Goal: Task Accomplishment & Management: Manage account settings

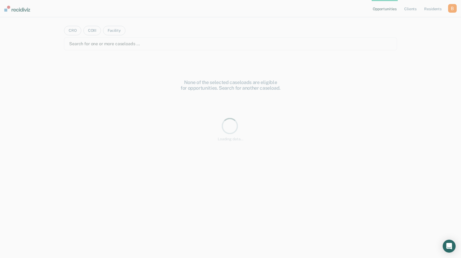
click at [385, 13] on link "Opportunities" at bounding box center [384, 8] width 26 height 17
click at [447, 6] on ul "Opportunities Client s Resident s" at bounding box center [409, 8] width 76 height 17
click at [450, 7] on div "button" at bounding box center [452, 8] width 9 height 9
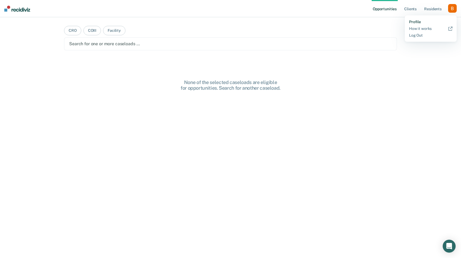
click at [421, 23] on link "Profile" at bounding box center [430, 22] width 43 height 5
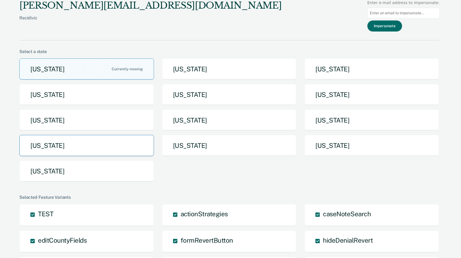
click at [106, 137] on button "[US_STATE]" at bounding box center [86, 145] width 134 height 21
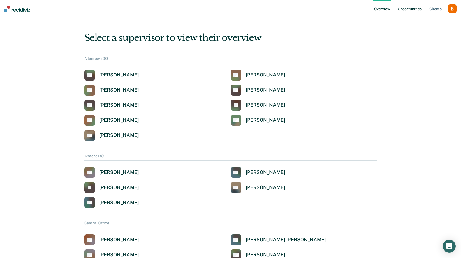
click at [414, 10] on link "Opportunities" at bounding box center [409, 8] width 26 height 17
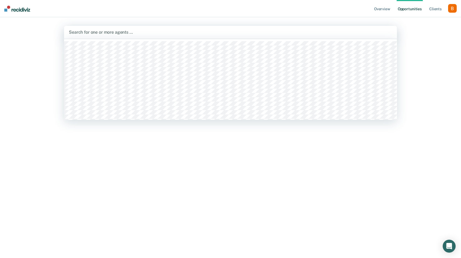
click at [183, 36] on div "Search for one or more agents …" at bounding box center [230, 32] width 333 height 13
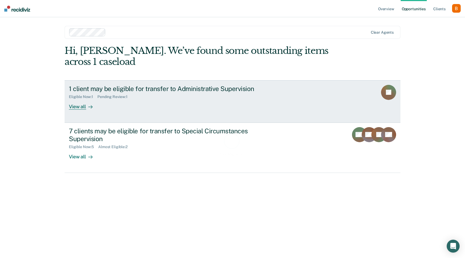
click at [126, 91] on div "1 client may be eligible for transfer to Administrative Supervision" at bounding box center [163, 89] width 189 height 8
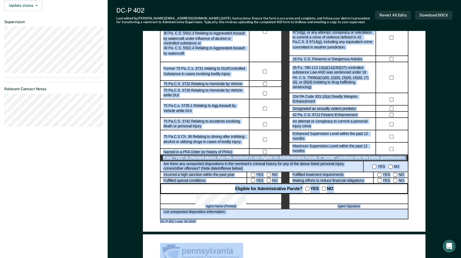
scroll to position [165, 0]
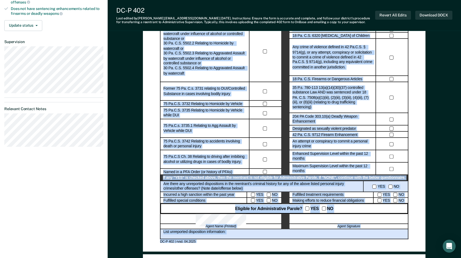
drag, startPoint x: 464, startPoint y: 50, endPoint x: 460, endPoint y: 104, distance: 53.7
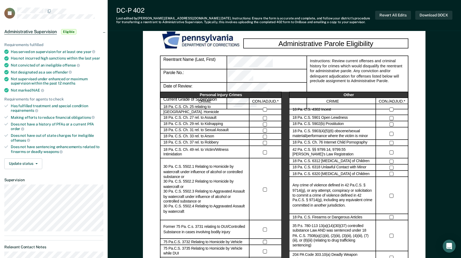
scroll to position [0, 0]
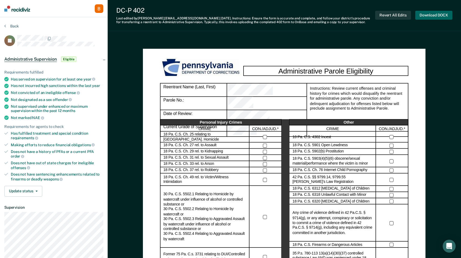
click at [441, 16] on button "Download DOCX" at bounding box center [433, 15] width 37 height 9
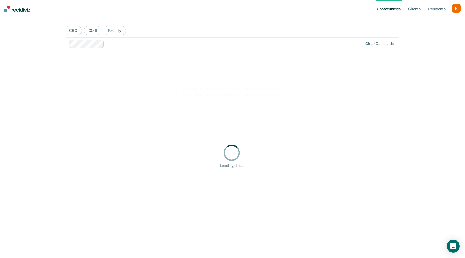
click at [454, 9] on div "button" at bounding box center [456, 8] width 9 height 9
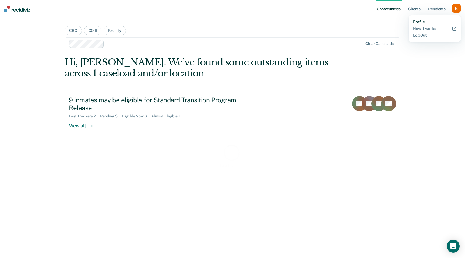
click at [431, 20] on link "Profile" at bounding box center [434, 22] width 43 height 5
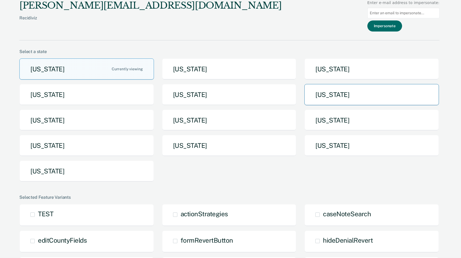
click at [325, 102] on button "Michigan" at bounding box center [371, 94] width 134 height 21
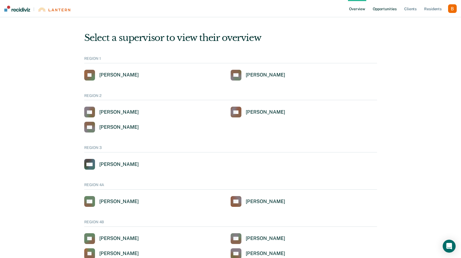
click at [385, 8] on link "Opportunities" at bounding box center [384, 8] width 26 height 17
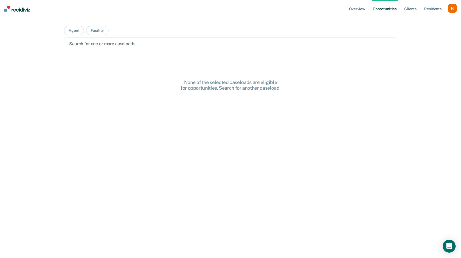
click at [301, 46] on div at bounding box center [230, 44] width 322 height 6
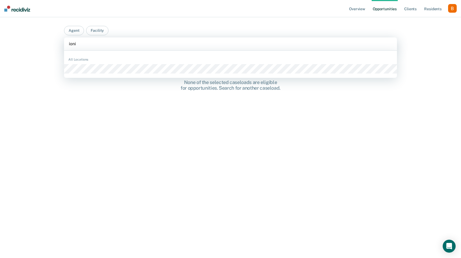
type input "ionia"
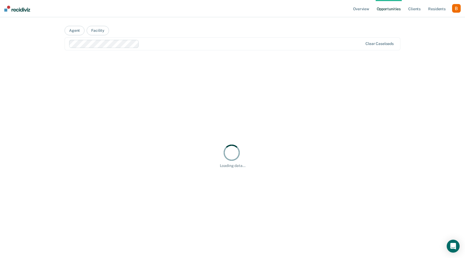
click at [420, 51] on div "Overview Opportunities Client s Resident s Profile How it works Log Out Agent F…" at bounding box center [232, 129] width 465 height 258
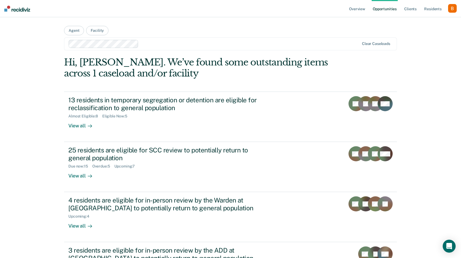
click at [418, 83] on div "Overview Opportunities Client s Resident s Profile How it works Log Out Agent F…" at bounding box center [230, 156] width 461 height 313
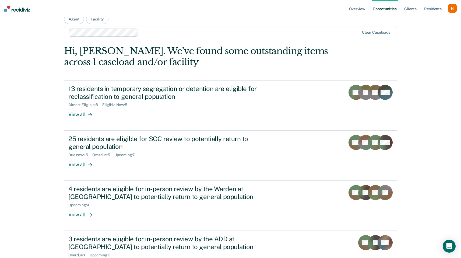
scroll to position [10, 0]
